Goal: Task Accomplishment & Management: Manage account settings

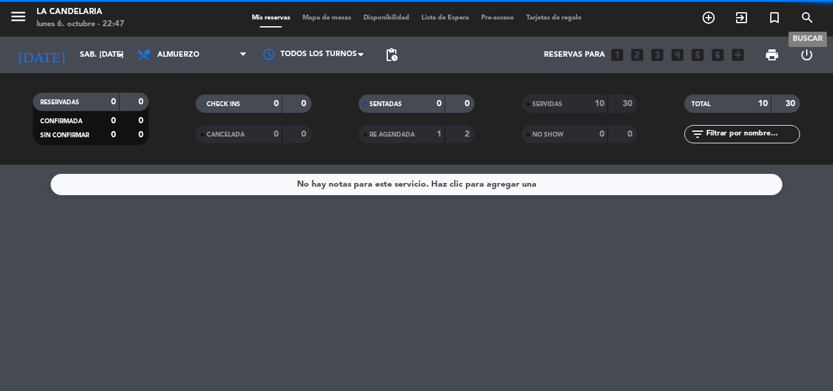
click at [806, 16] on icon "search" at bounding box center [807, 17] width 15 height 15
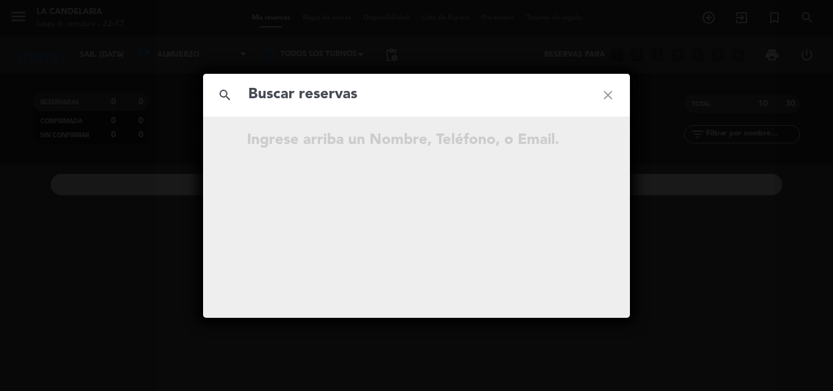
click at [324, 94] on input "text" at bounding box center [416, 94] width 339 height 25
type input "AfYXZ4"
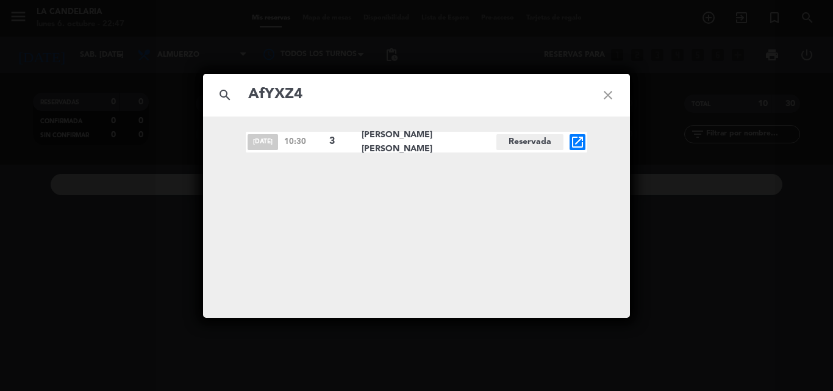
click at [576, 144] on icon "open_in_new" at bounding box center [577, 142] width 15 height 15
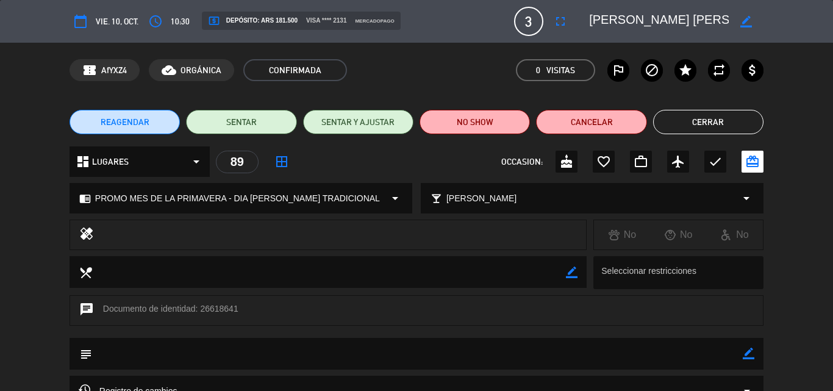
click at [796, 123] on div "REAGENDAR SENTAR SENTAR Y AJUSTAR NO SHOW Cancelar Cerrar" at bounding box center [416, 122] width 833 height 49
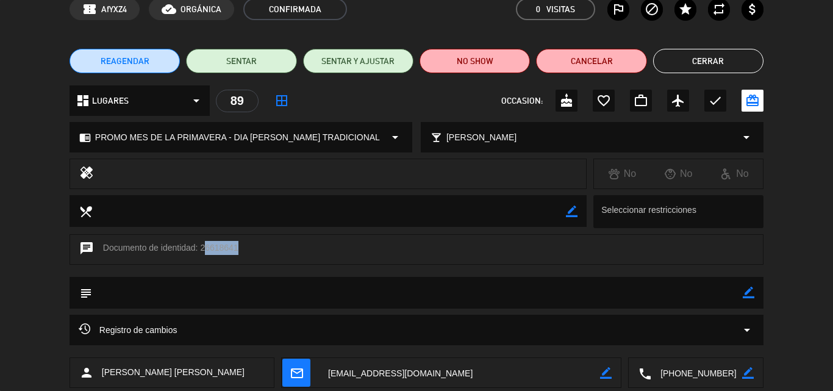
drag, startPoint x: 201, startPoint y: 247, endPoint x: 235, endPoint y: 244, distance: 33.7
click at [235, 244] on div "chat Documento de identidad: 26618641" at bounding box center [416, 249] width 694 height 30
drag, startPoint x: 242, startPoint y: 246, endPoint x: 219, endPoint y: 248, distance: 23.2
click at [219, 248] on div "chat Documento de identidad: 26618641" at bounding box center [416, 249] width 694 height 30
click at [258, 258] on div "chat Documento de identidad: 26618641" at bounding box center [416, 249] width 694 height 30
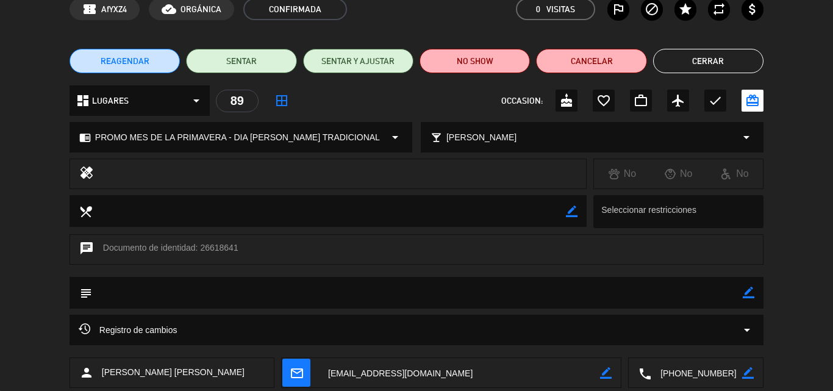
drag, startPoint x: 200, startPoint y: 246, endPoint x: 236, endPoint y: 246, distance: 36.6
click at [236, 246] on div "chat Documento de identidad: 26618641" at bounding box center [416, 249] width 694 height 30
copy div "26618641"
click at [819, 240] on div "chat Documento de identidad: 26618641" at bounding box center [416, 255] width 833 height 43
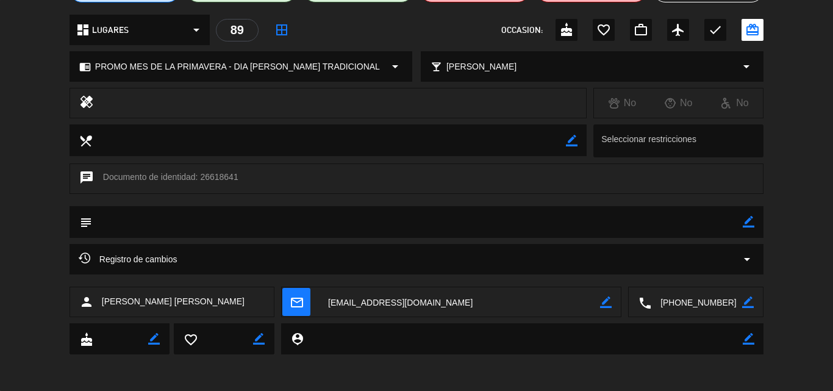
click at [396, 296] on textarea at bounding box center [459, 302] width 281 height 30
click at [166, 374] on div "calendar_today vie. 10, oct. access_time 10:30 local_atm Depósito: ARS 181.500 …" at bounding box center [416, 195] width 833 height 391
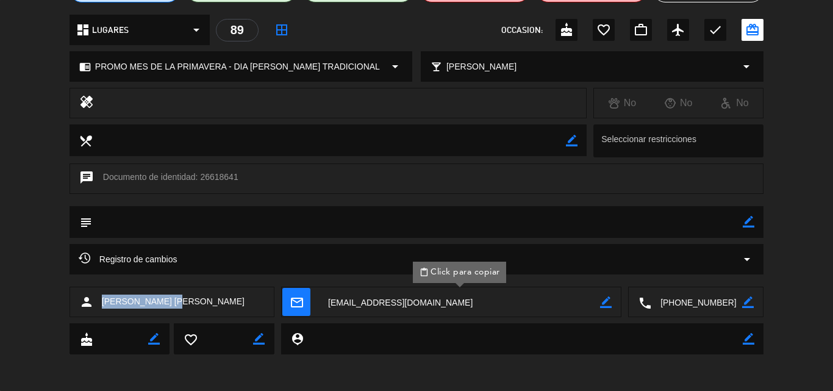
drag, startPoint x: 102, startPoint y: 304, endPoint x: 167, endPoint y: 304, distance: 64.6
click at [167, 304] on span "Maria Jose Otero" at bounding box center [173, 301] width 143 height 14
copy span "Maria Jose Otero"
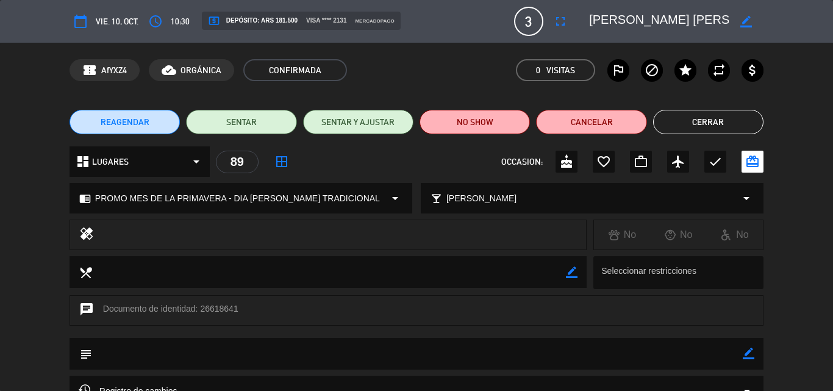
click at [749, 355] on icon "border_color" at bounding box center [748, 353] width 12 height 12
click at [162, 355] on textarea at bounding box center [417, 353] width 650 height 31
paste textarea "B 0007-00006394"
type textarea "B 0007-00006394"
click at [749, 355] on icon at bounding box center [748, 353] width 12 height 12
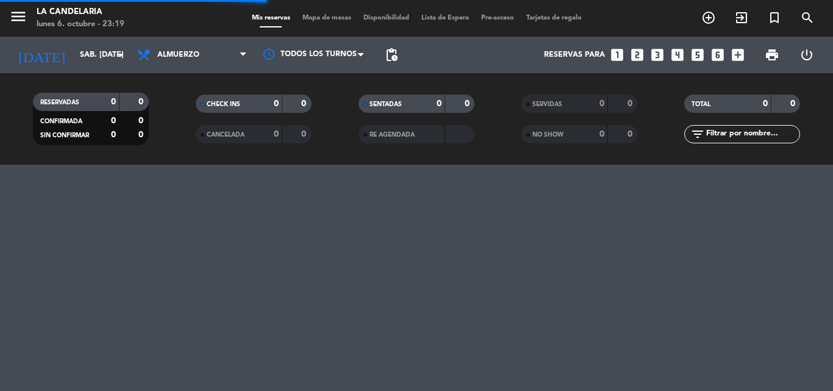
click at [810, 11] on icon "search" at bounding box center [807, 17] width 15 height 15
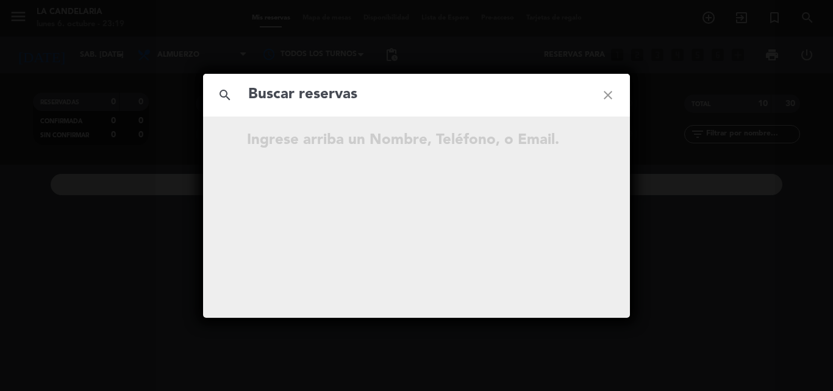
click at [439, 87] on input "text" at bounding box center [416, 94] width 339 height 25
type input "sfSKp7"
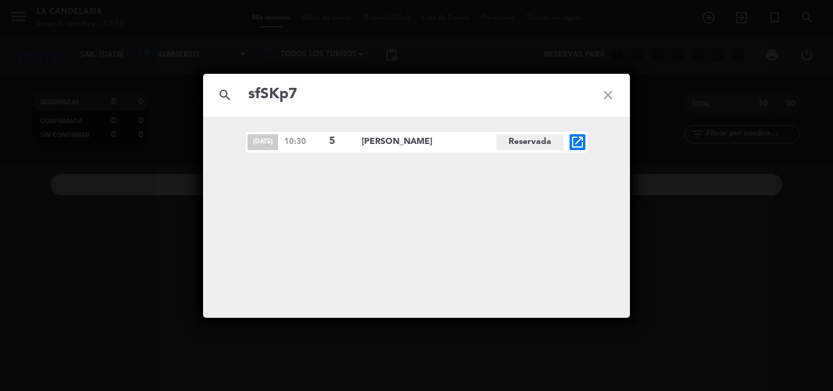
click at [582, 143] on icon "open_in_new" at bounding box center [577, 142] width 15 height 15
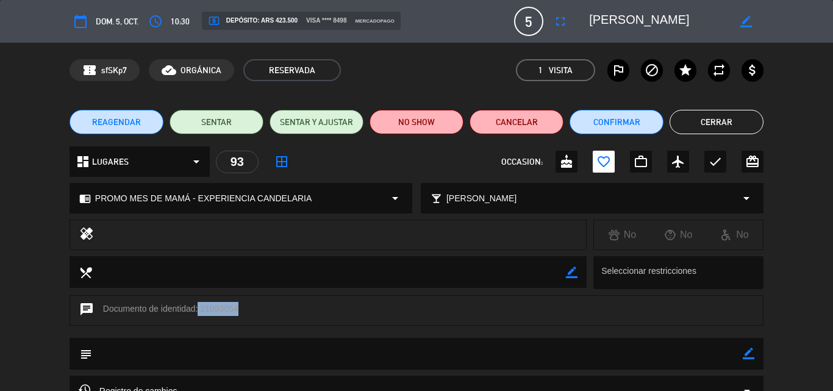
drag, startPoint x: 196, startPoint y: 307, endPoint x: 235, endPoint y: 307, distance: 39.0
click at [235, 307] on div "chat Documento de identidad: 21093054" at bounding box center [416, 310] width 694 height 30
click at [258, 307] on div "chat Documento de identidad: 21093054" at bounding box center [416, 310] width 694 height 30
drag, startPoint x: 199, startPoint y: 308, endPoint x: 236, endPoint y: 307, distance: 37.2
click at [236, 307] on div "chat Documento de identidad: 21093054" at bounding box center [416, 310] width 694 height 30
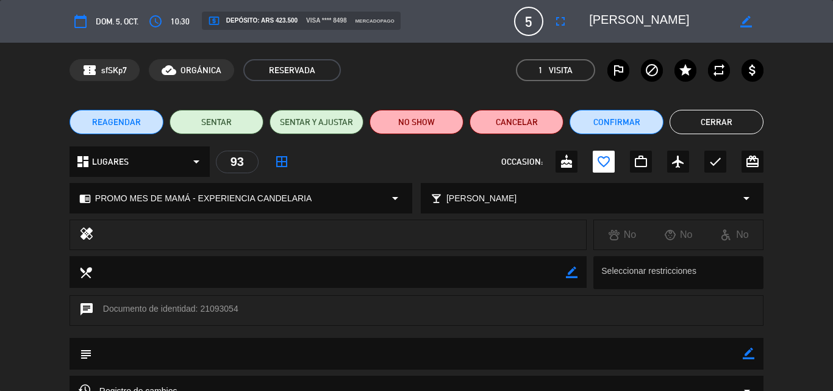
copy div "21093054"
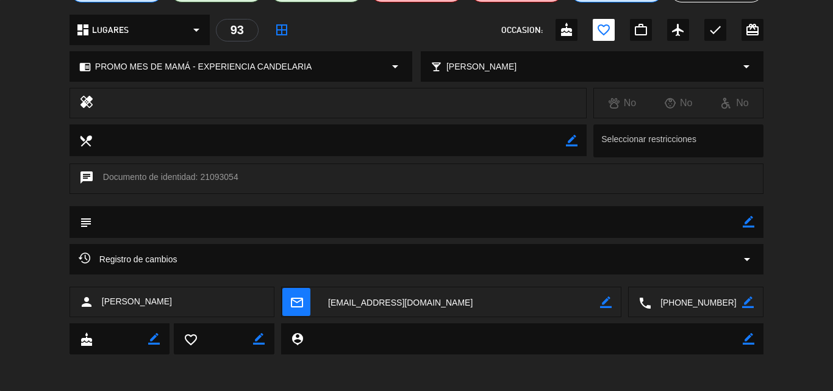
drag, startPoint x: 102, startPoint y: 298, endPoint x: 154, endPoint y: 300, distance: 52.5
click at [154, 300] on div "person [PERSON_NAME]" at bounding box center [171, 301] width 205 height 30
copy span "[PERSON_NAME]"
click at [211, 370] on div "calendar_today dom. 5, oct. access_time 10:30 local_atm Depósito: ARS 423.500 v…" at bounding box center [416, 195] width 833 height 391
click at [359, 302] on textarea at bounding box center [459, 302] width 281 height 30
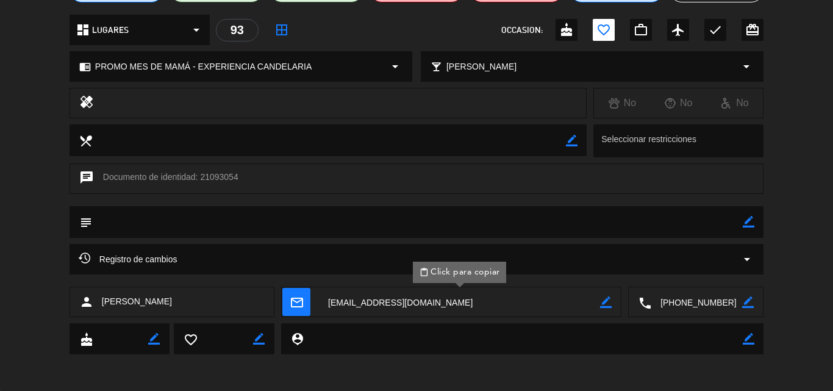
click at [408, 372] on div "calendar_today dom. 5, oct. access_time 10:30 local_atm Depósito: ARS 423.500 v…" at bounding box center [416, 195] width 833 height 391
drag, startPoint x: 102, startPoint y: 300, endPoint x: 154, endPoint y: 299, distance: 51.2
click at [154, 299] on div "person [PERSON_NAME]" at bounding box center [171, 301] width 205 height 30
copy span "[PERSON_NAME]"
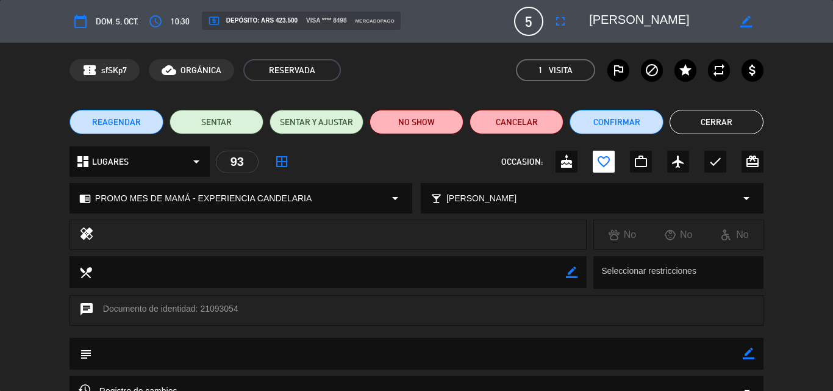
click at [744, 347] on div "border_color" at bounding box center [748, 354] width 12 height 32
click at [746, 355] on icon "border_color" at bounding box center [748, 353] width 12 height 12
click at [179, 352] on textarea at bounding box center [417, 353] width 650 height 31
paste textarea "B 0007-00006399"
type textarea "B 0007-00006399"
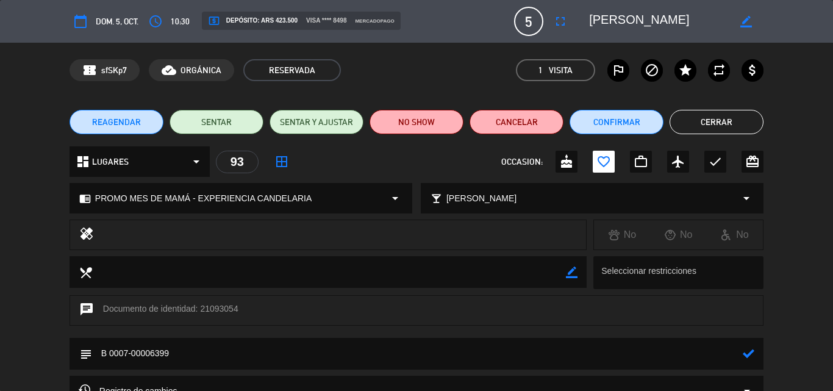
click at [750, 353] on icon at bounding box center [748, 353] width 12 height 12
click at [620, 119] on button "Confirmar" at bounding box center [616, 122] width 94 height 24
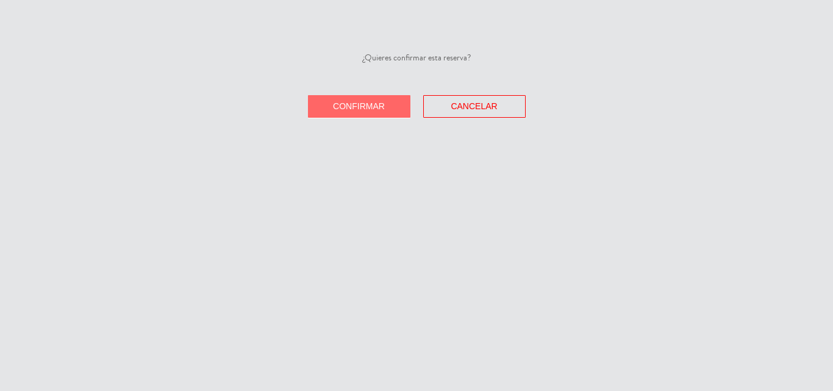
click at [363, 105] on span "Confirmar" at bounding box center [359, 106] width 52 height 10
